Goal: Task Accomplishment & Management: Manage account settings

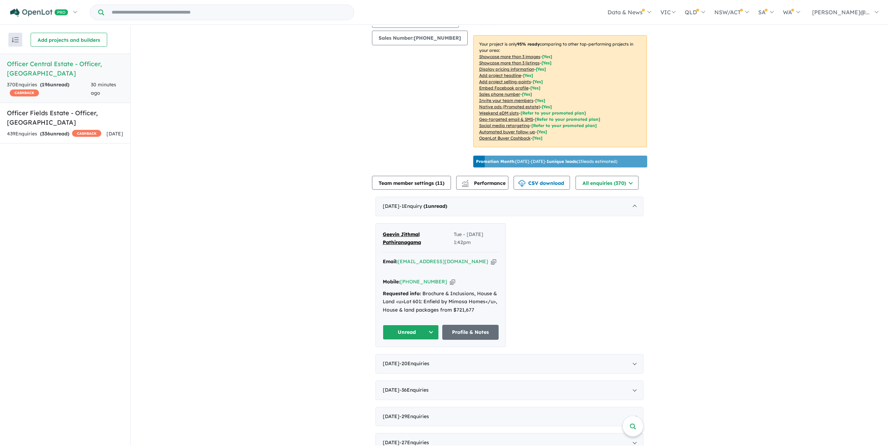
scroll to position [209, 0]
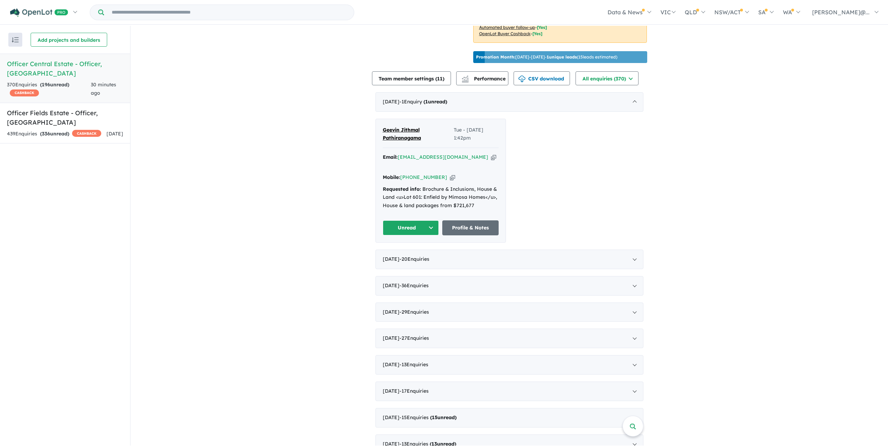
click at [411, 141] on span "Geevin Jithmal Pathiranagama" at bounding box center [402, 134] width 38 height 15
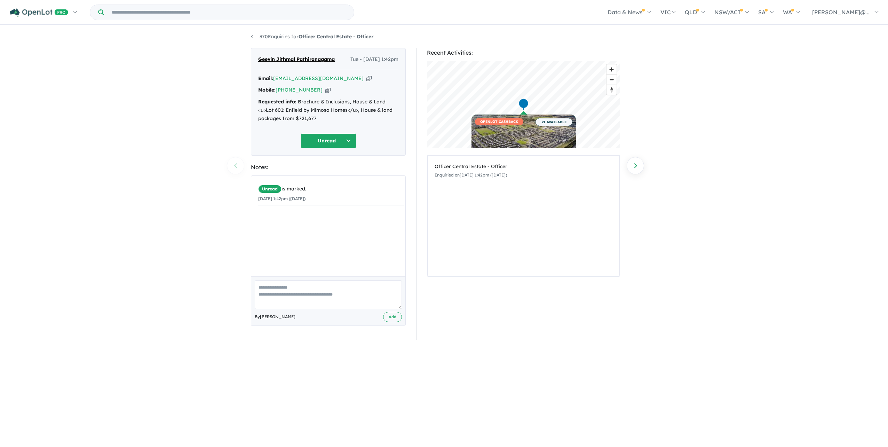
click at [564, 322] on section "Recent Activities: © Mapbox © OpenStreetMap Improve this map OPENLOT CASHBACK 2…" at bounding box center [523, 193] width 193 height 291
click at [345, 148] on button "Unread" at bounding box center [328, 140] width 56 height 15
click at [340, 201] on button "Re-engage" at bounding box center [331, 193] width 61 height 16
click at [325, 309] on textarea at bounding box center [328, 294] width 147 height 29
type textarea "**********"
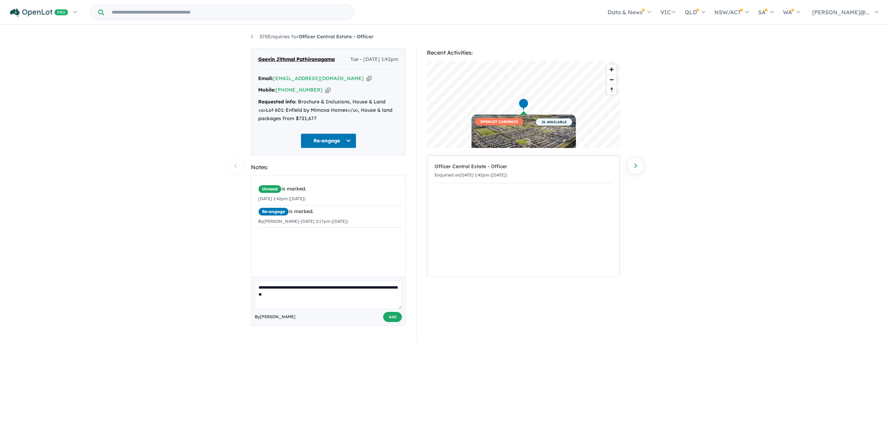
click at [394, 322] on button "Add" at bounding box center [392, 317] width 19 height 10
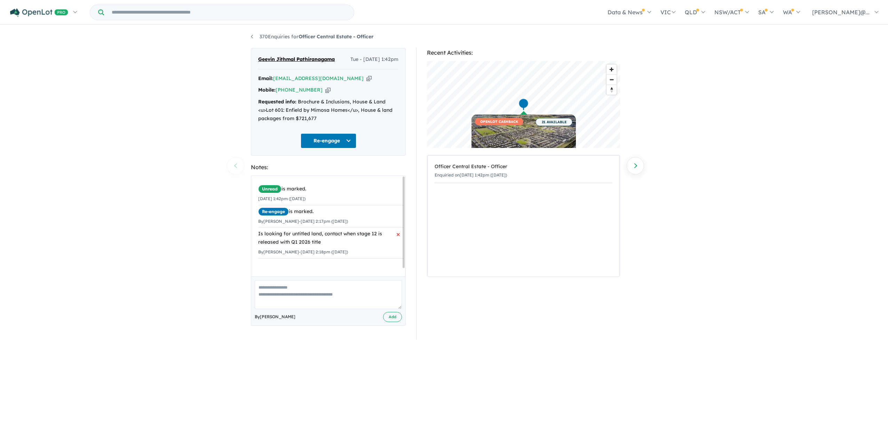
click at [336, 246] on div "Is looking for untitled land, contact when stage 12 is released with Q1 2026 ti…" at bounding box center [330, 238] width 145 height 17
click at [251, 38] on link "370 Enquiries for Officer Central Estate - Officer" at bounding box center [312, 36] width 122 height 6
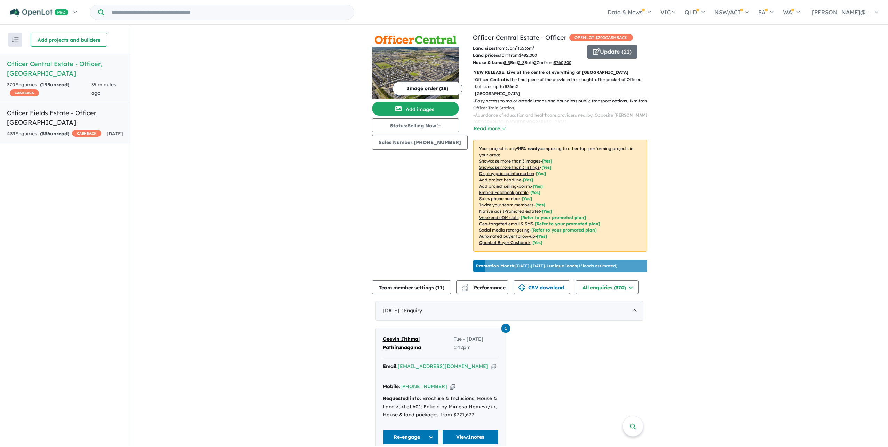
click at [50, 115] on link "Officer Fields Estate - Officer , VIC 439 Enquir ies ( 336 unread) CASHBACK 1 d…" at bounding box center [65, 123] width 130 height 41
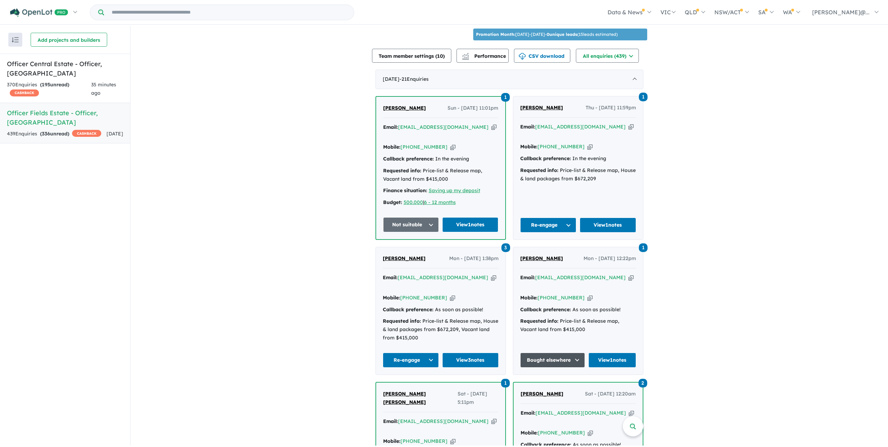
scroll to position [236, 0]
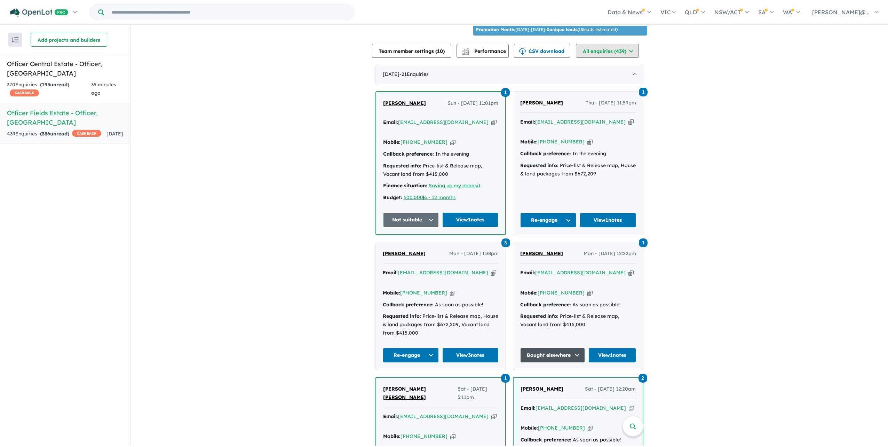
click at [628, 58] on button "All enquiries ( 439 )" at bounding box center [607, 51] width 63 height 14
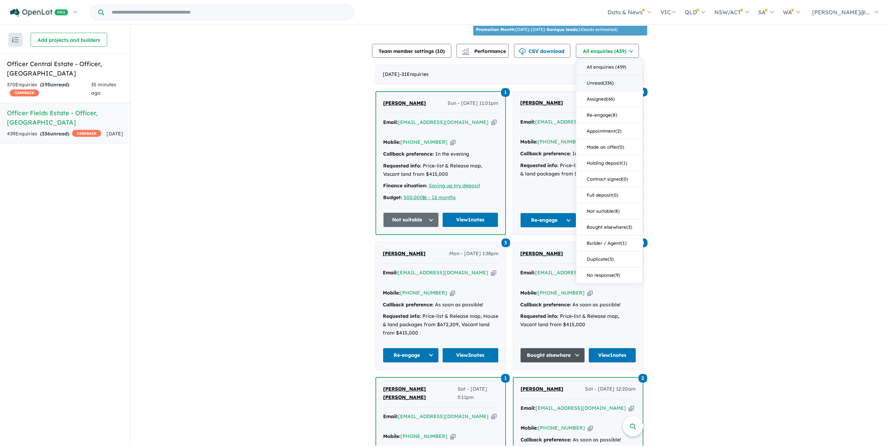
click at [625, 91] on button "Unread ( 336 )" at bounding box center [609, 83] width 66 height 16
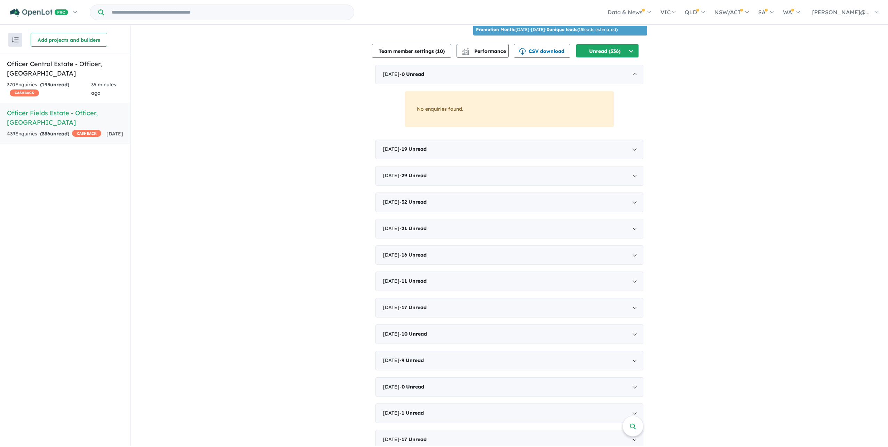
scroll to position [271, 0]
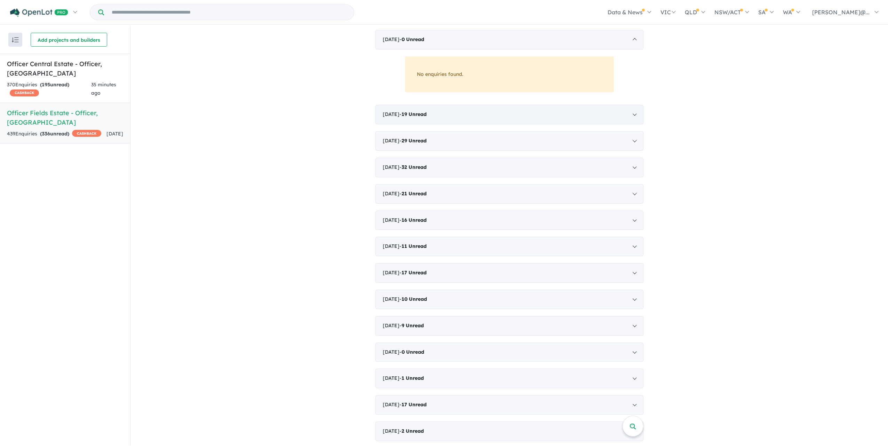
click at [401, 124] on div "July 2025 - 19 Unread" at bounding box center [509, 114] width 268 height 19
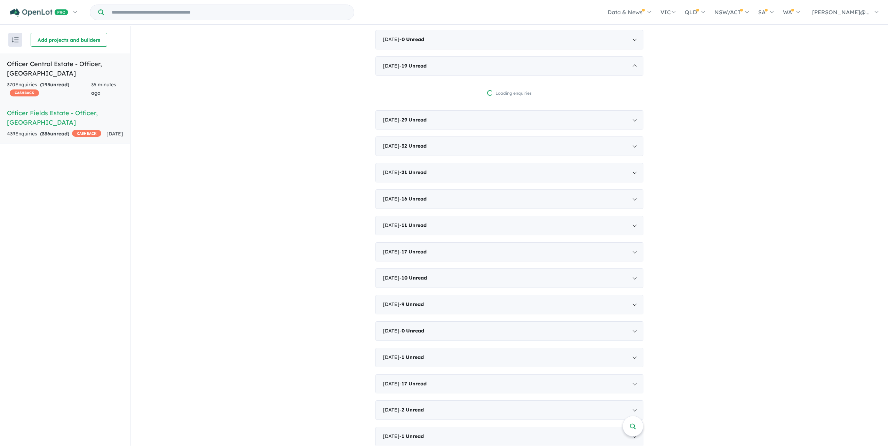
click at [106, 81] on span "35 minutes ago" at bounding box center [103, 88] width 25 height 15
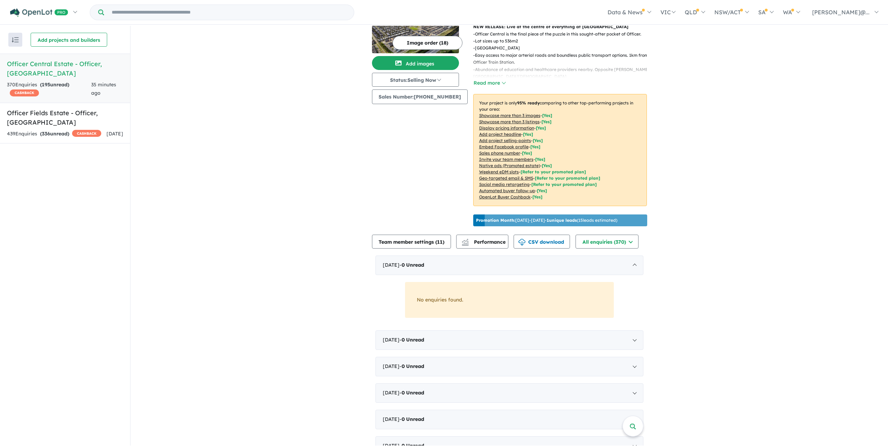
scroll to position [70, 0]
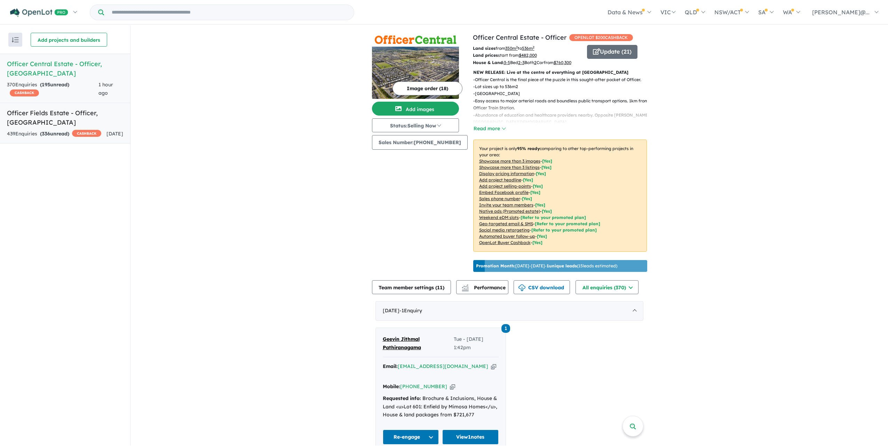
click at [86, 130] on div "439 Enquir ies ( 336 unread) CASHBACK" at bounding box center [54, 134] width 94 height 8
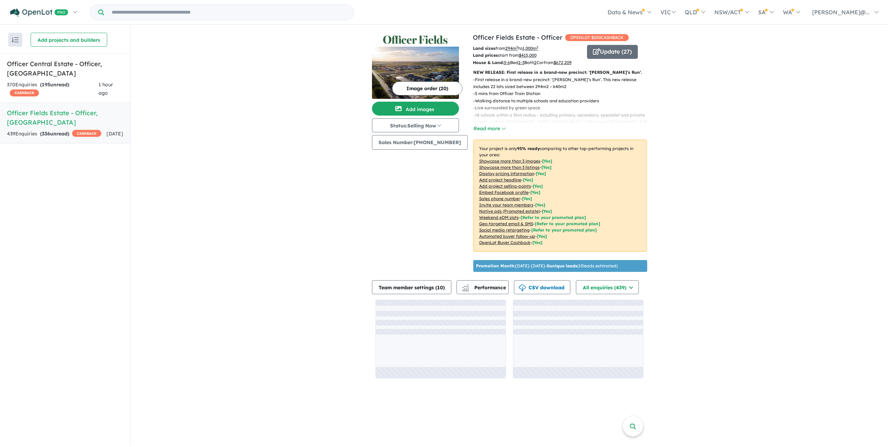
scroll to position [27, 0]
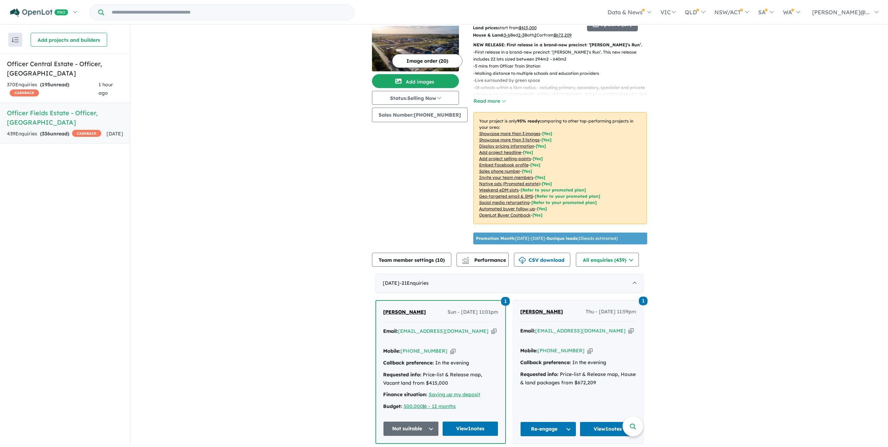
drag, startPoint x: 492, startPoint y: 326, endPoint x: 415, endPoint y: 289, distance: 84.9
click at [415, 247] on div "Image order ( 20 ) Add images Status: Selling Now In Planning Coming Soon Selli…" at bounding box center [422, 126] width 101 height 242
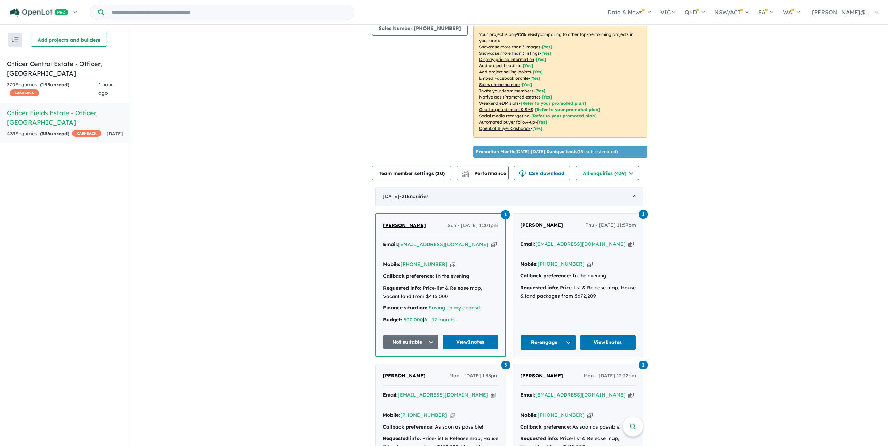
scroll to position [132, 0]
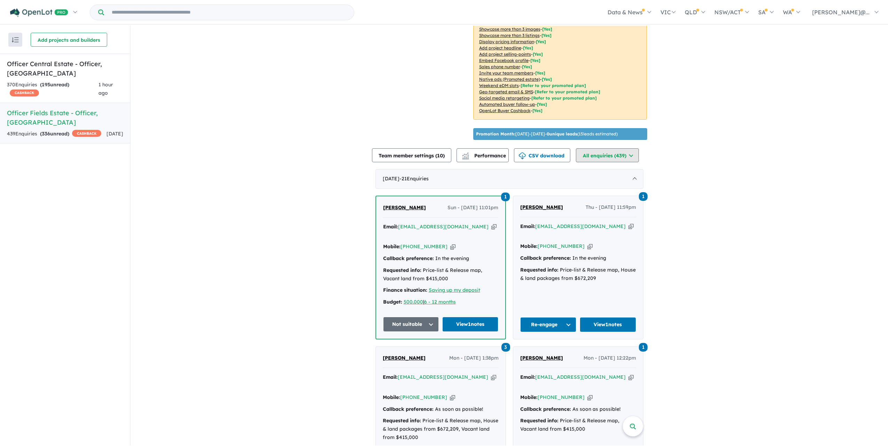
click at [600, 162] on button "All enquiries ( 439 )" at bounding box center [607, 155] width 63 height 14
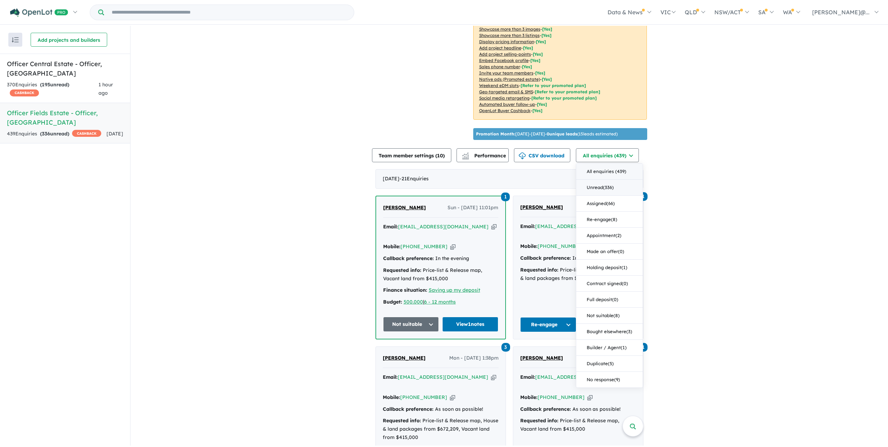
click at [617, 195] on button "Unread ( 336 )" at bounding box center [609, 187] width 66 height 16
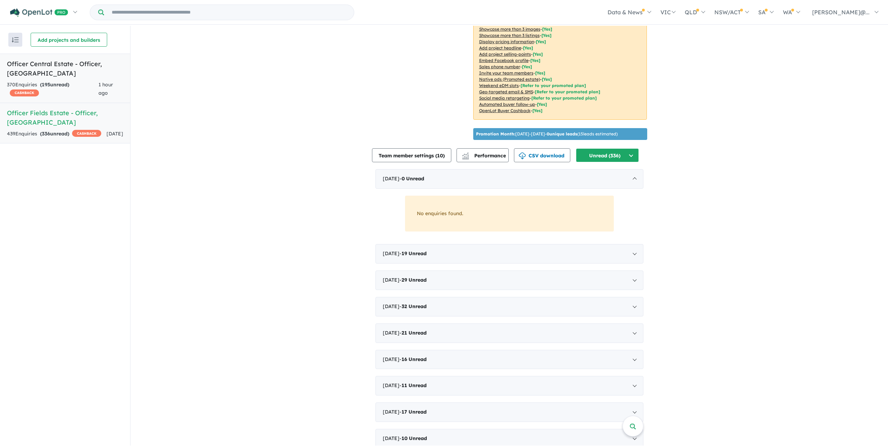
click at [84, 88] on div "370 Enquir ies ( 195 unread) CASHBACK" at bounding box center [52, 89] width 91 height 17
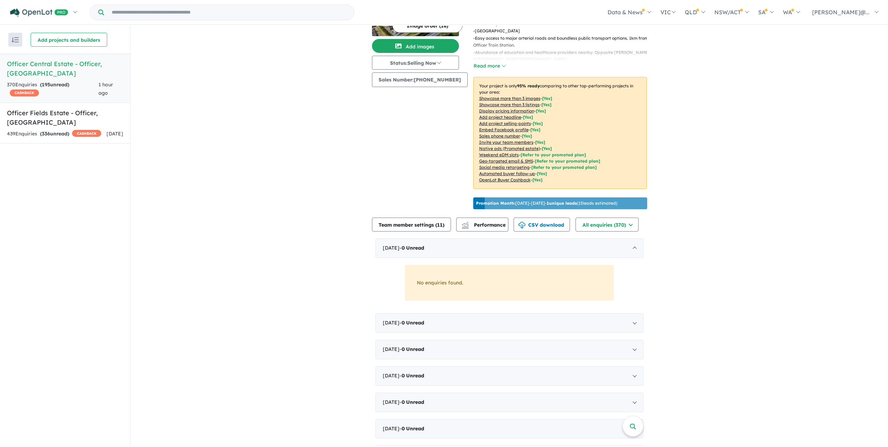
scroll to position [139, 0]
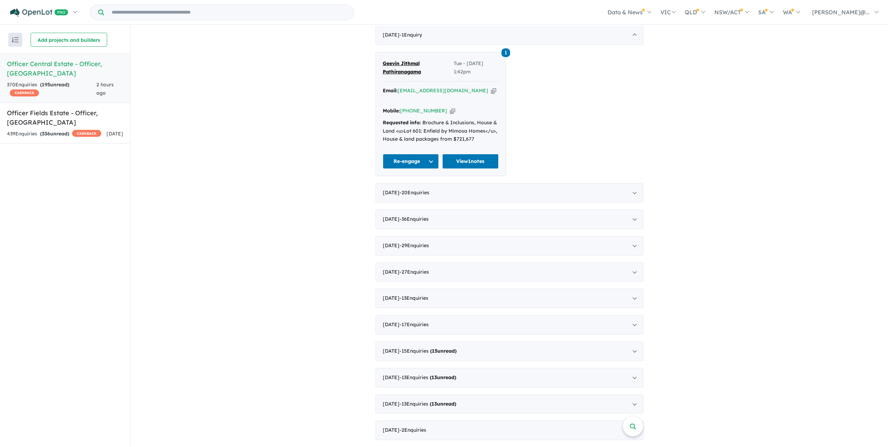
scroll to position [278, 0]
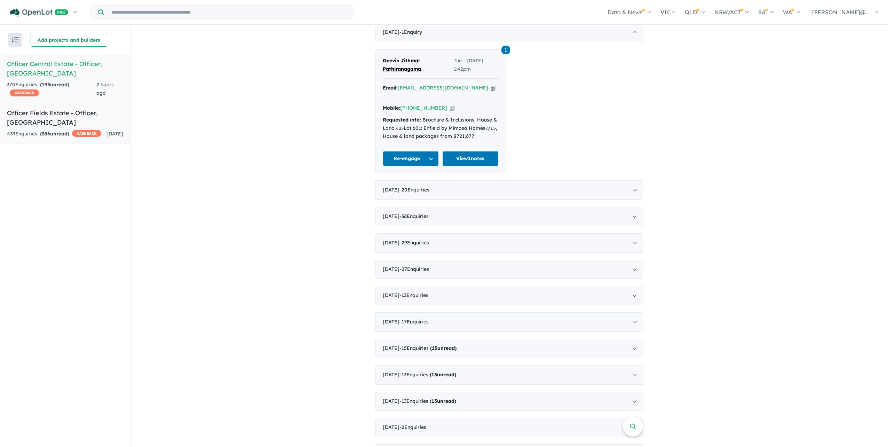
click at [65, 131] on div "439 Enquir ies ( 336 unread) CASHBACK" at bounding box center [54, 134] width 94 height 8
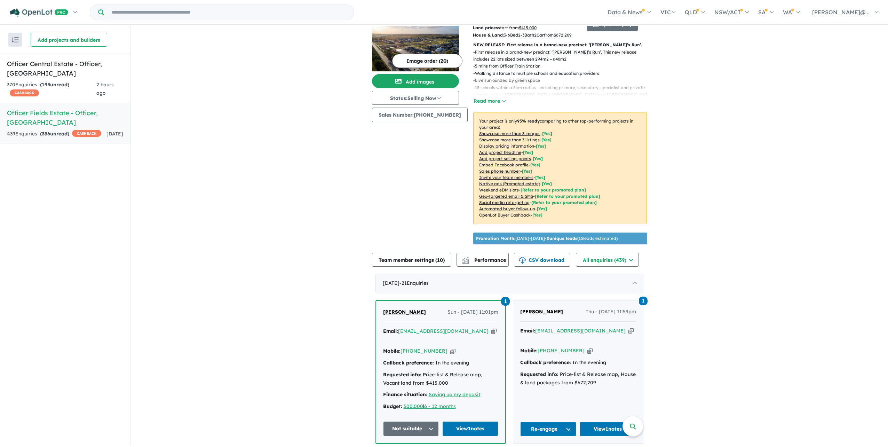
scroll to position [167, 0]
